Goal: Task Accomplishment & Management: Use online tool/utility

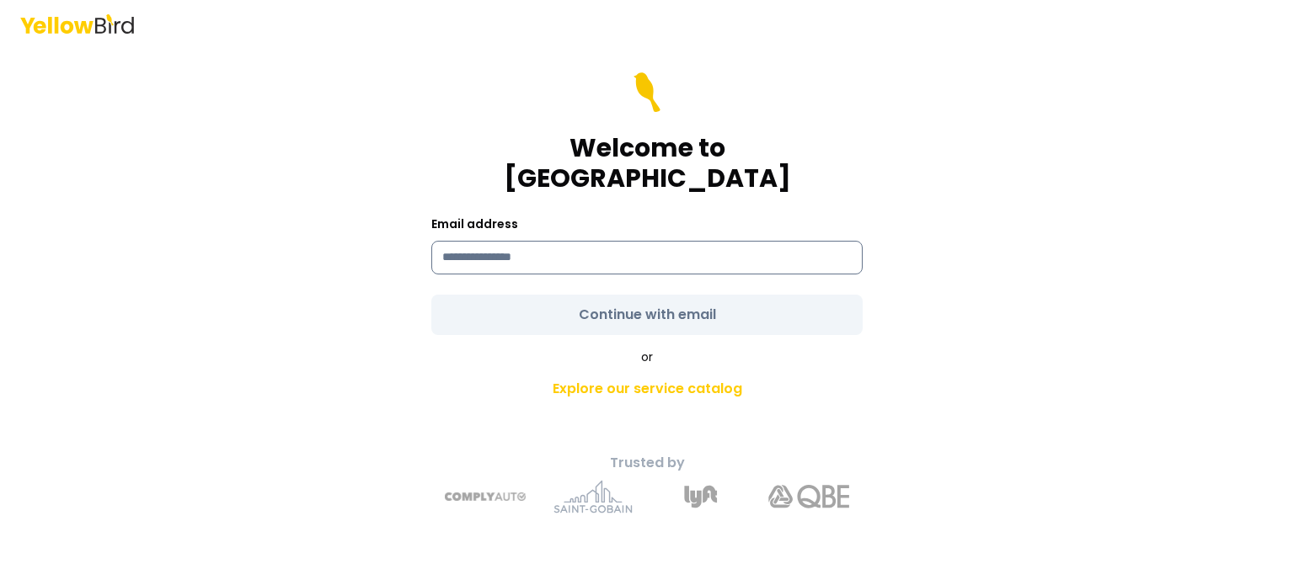
click at [562, 241] on input at bounding box center [646, 258] width 431 height 34
type input "**********"
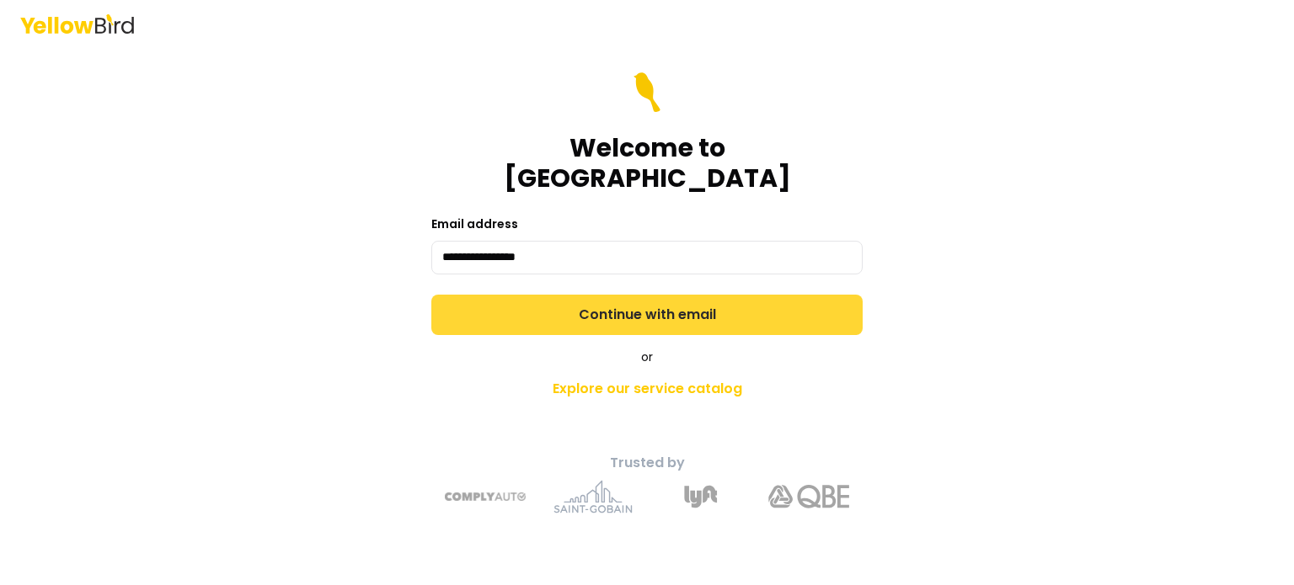
click at [633, 302] on form "**********" at bounding box center [646, 203] width 431 height 263
click at [649, 302] on button "Continue with email" at bounding box center [646, 315] width 431 height 40
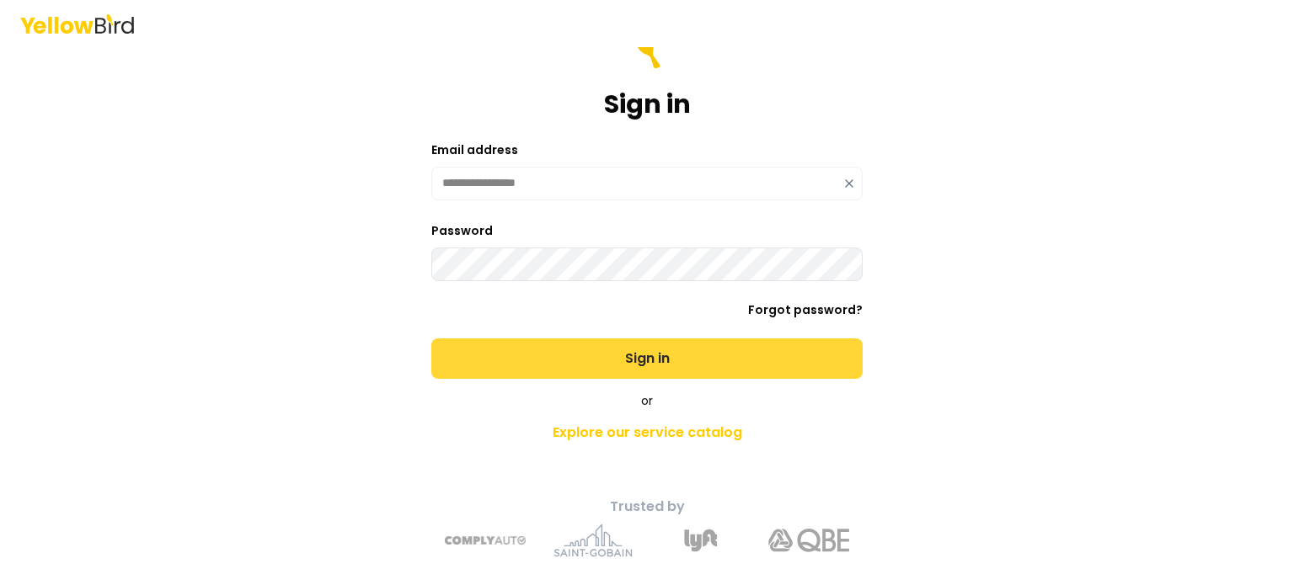
click at [645, 370] on button "Sign in" at bounding box center [646, 359] width 431 height 40
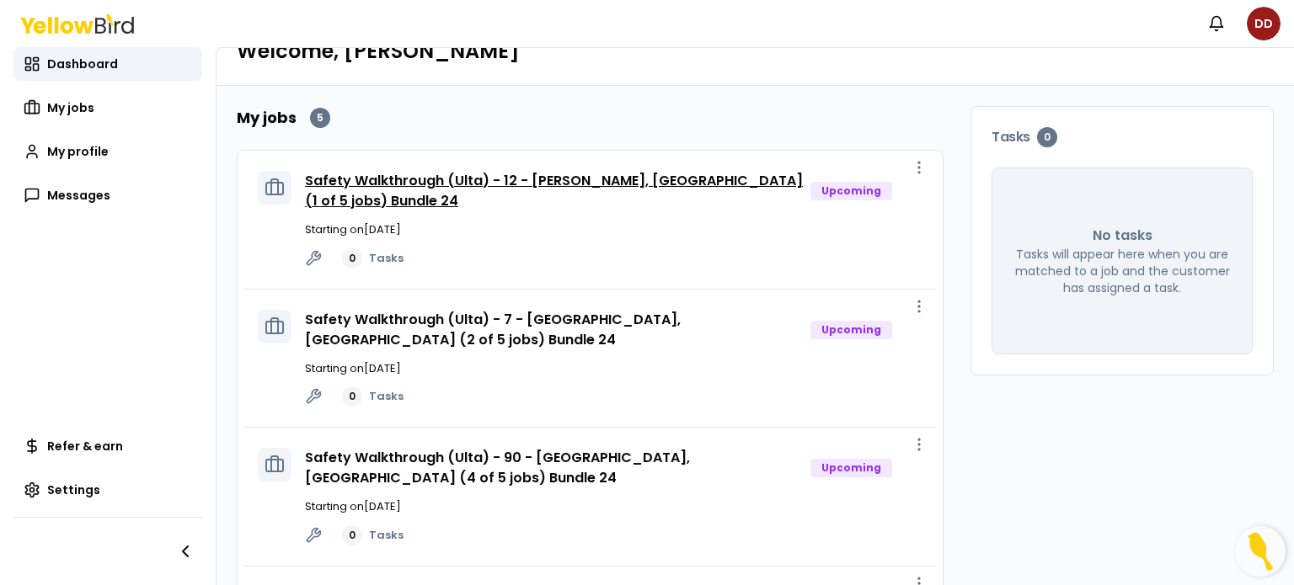
scroll to position [72, 0]
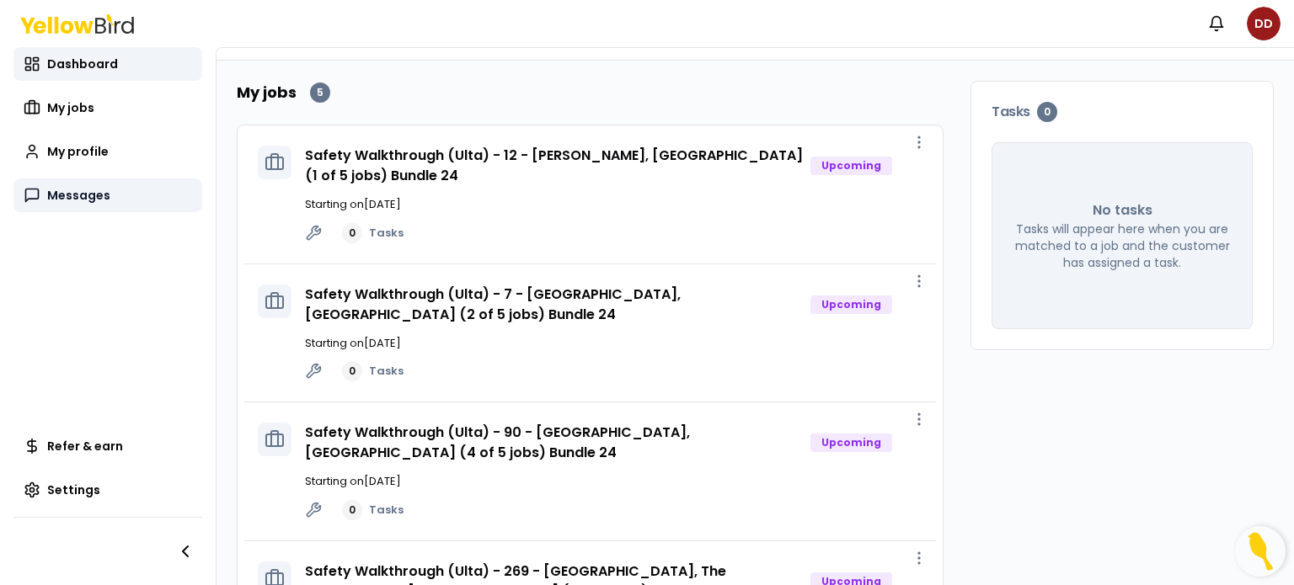
click at [67, 194] on span "Messages" at bounding box center [78, 195] width 63 height 17
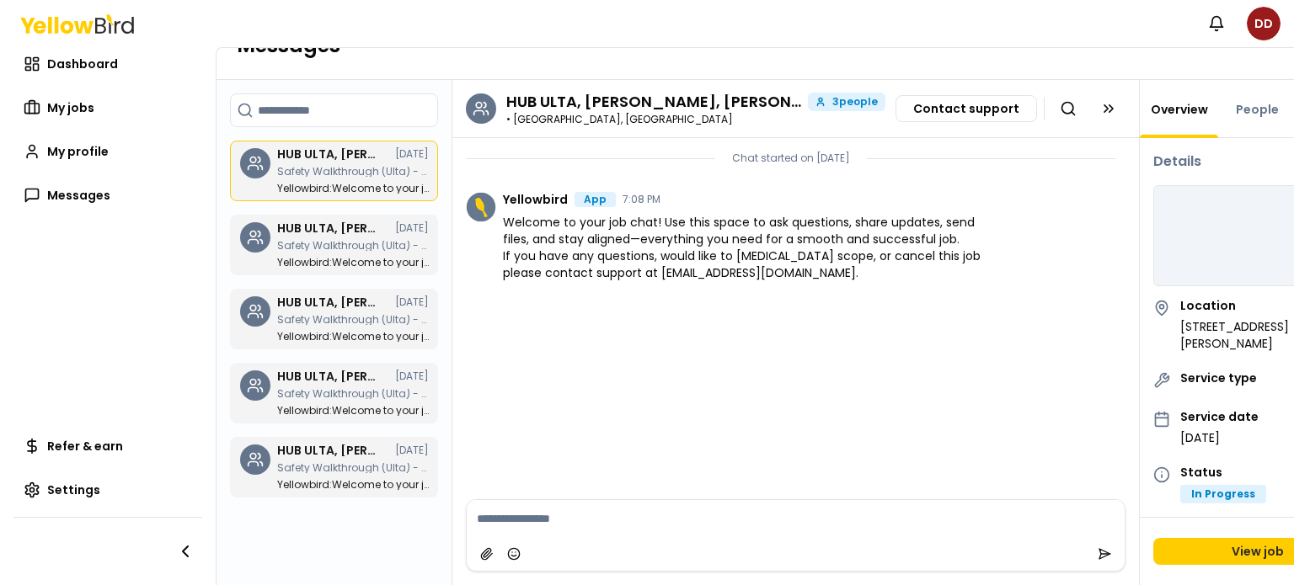
scroll to position [47, 0]
click at [346, 241] on p "Safety Walkthrough (Ulta) - 90 - [GEOGRAPHIC_DATA], [GEOGRAPHIC_DATA] (4 of 5 j…" at bounding box center [353, 246] width 152 height 10
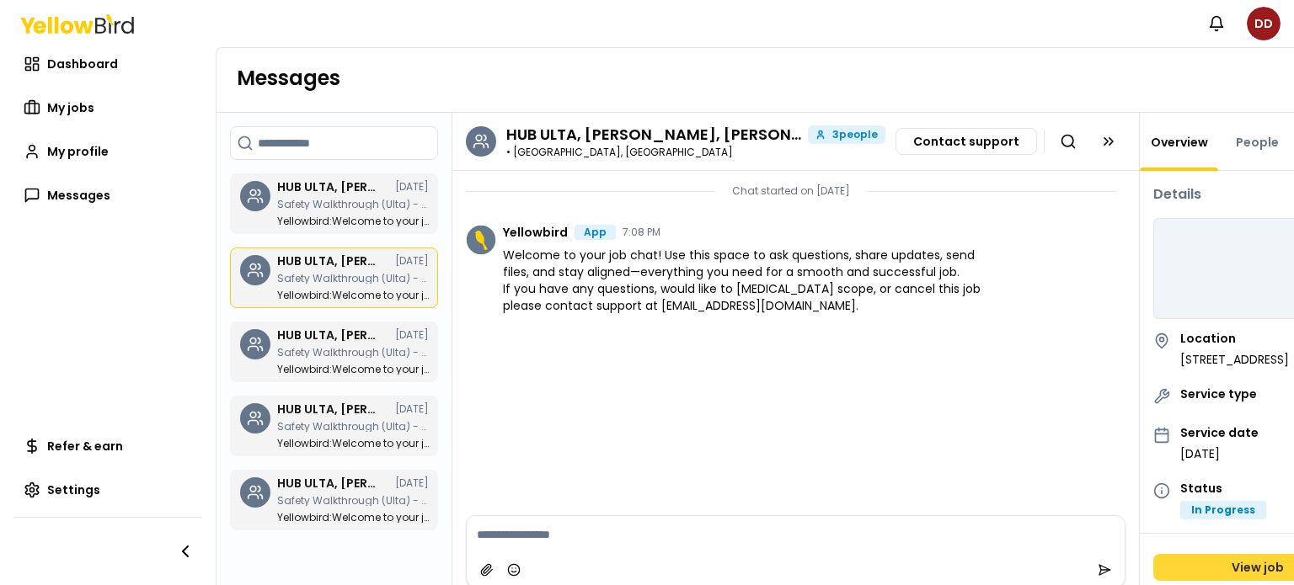
click at [1231, 532] on div "Details Location [STREET_ADDRESS] Service type Service date [DATE] Status In Pr…" at bounding box center [1258, 386] width 236 height 430
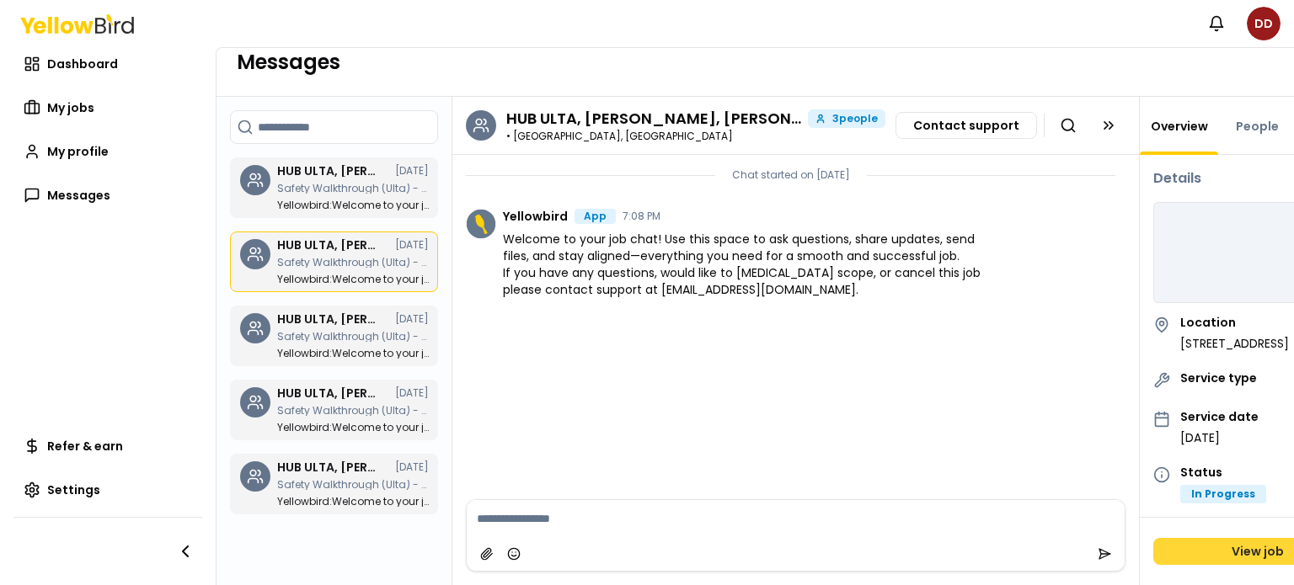
click at [1230, 538] on link "View job" at bounding box center [1257, 551] width 209 height 27
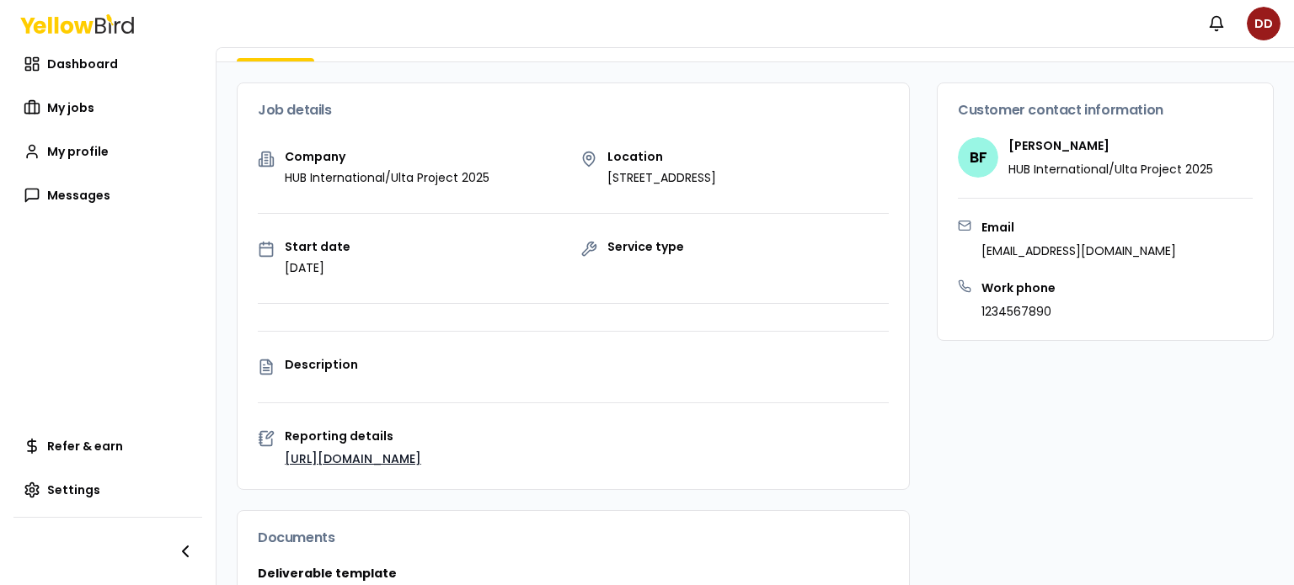
scroll to position [382, 0]
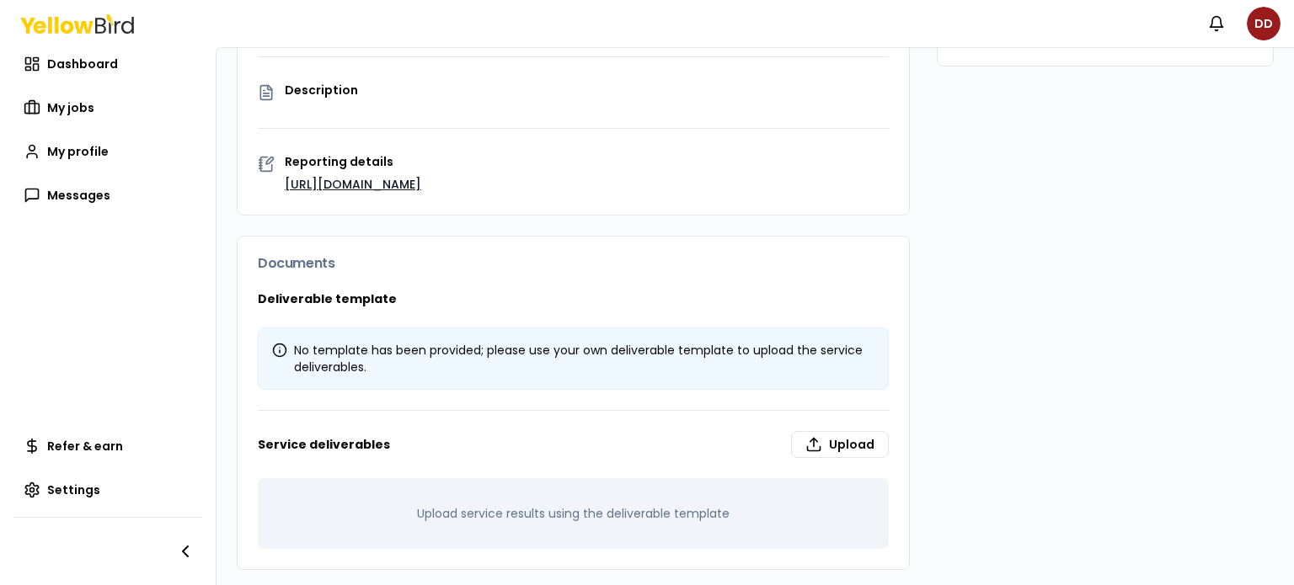
click at [365, 180] on link "[URL][DOMAIN_NAME]" at bounding box center [353, 184] width 136 height 17
